Goal: Task Accomplishment & Management: Use online tool/utility

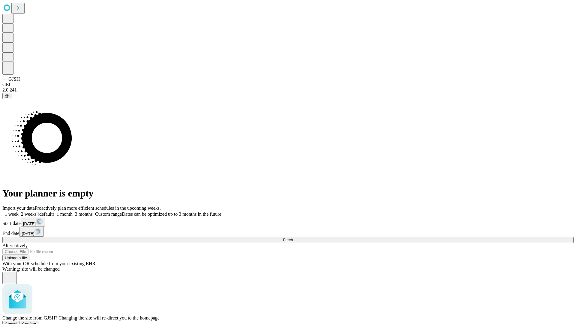
click at [36, 322] on span "Confirm" at bounding box center [29, 324] width 14 height 5
click at [19, 212] on label "1 week" at bounding box center [10, 214] width 16 height 5
click at [293, 238] on span "Fetch" at bounding box center [288, 240] width 10 height 5
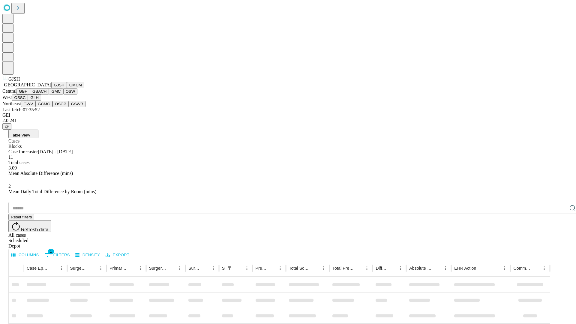
click at [67, 88] on button "GMCM" at bounding box center [75, 85] width 17 height 6
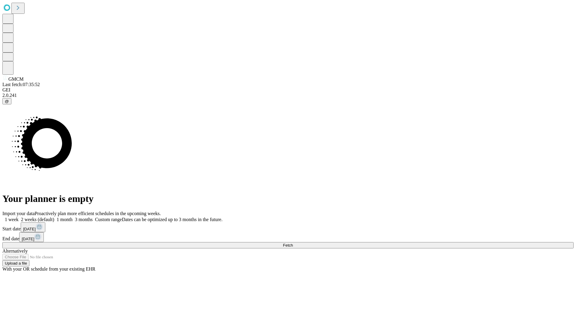
click at [19, 217] on label "1 week" at bounding box center [10, 219] width 16 height 5
click at [293, 243] on span "Fetch" at bounding box center [288, 245] width 10 height 5
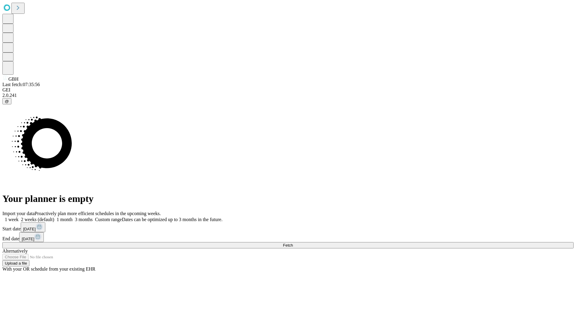
click at [19, 217] on label "1 week" at bounding box center [10, 219] width 16 height 5
click at [293, 243] on span "Fetch" at bounding box center [288, 245] width 10 height 5
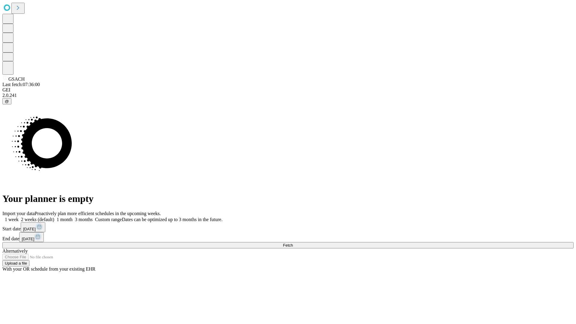
click at [19, 217] on label "1 week" at bounding box center [10, 219] width 16 height 5
click at [293, 243] on span "Fetch" at bounding box center [288, 245] width 10 height 5
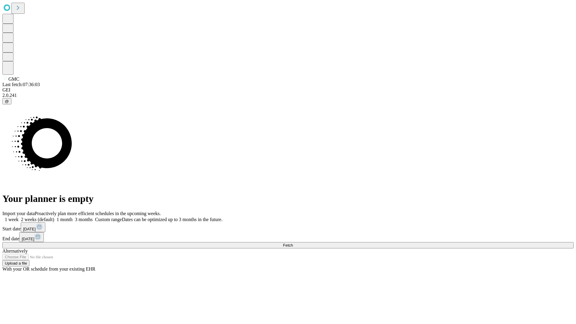
click at [19, 217] on label "1 week" at bounding box center [10, 219] width 16 height 5
click at [293, 243] on span "Fetch" at bounding box center [288, 245] width 10 height 5
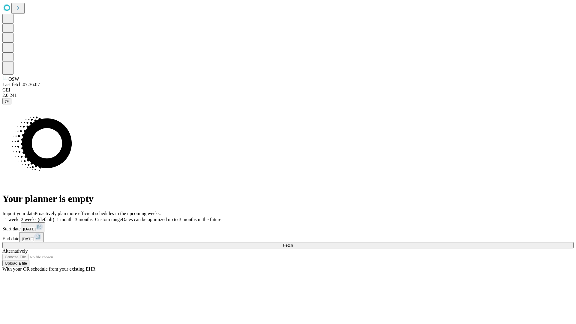
click at [19, 217] on label "1 week" at bounding box center [10, 219] width 16 height 5
click at [293, 243] on span "Fetch" at bounding box center [288, 245] width 10 height 5
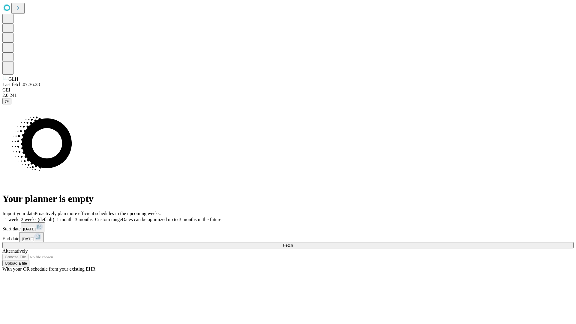
click at [19, 217] on label "1 week" at bounding box center [10, 219] width 16 height 5
click at [293, 243] on span "Fetch" at bounding box center [288, 245] width 10 height 5
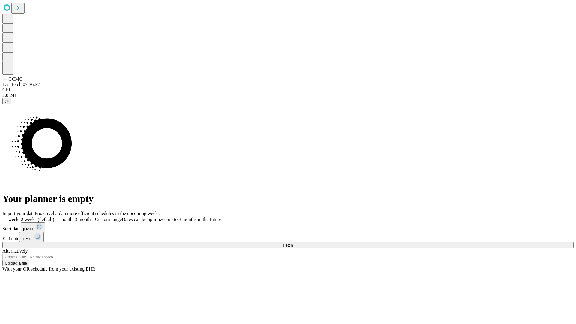
click at [19, 217] on label "1 week" at bounding box center [10, 219] width 16 height 5
click at [293, 243] on span "Fetch" at bounding box center [288, 245] width 10 height 5
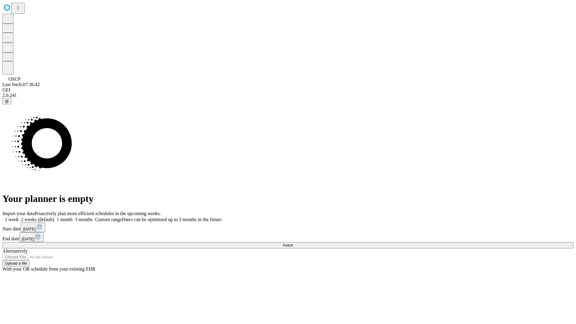
click at [19, 217] on label "1 week" at bounding box center [10, 219] width 16 height 5
click at [293, 243] on span "Fetch" at bounding box center [288, 245] width 10 height 5
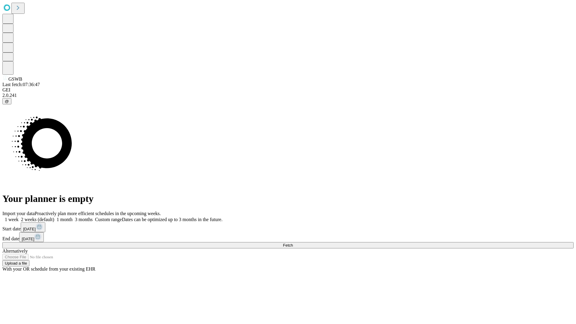
click at [293, 243] on span "Fetch" at bounding box center [288, 245] width 10 height 5
